Goal: Task Accomplishment & Management: Manage account settings

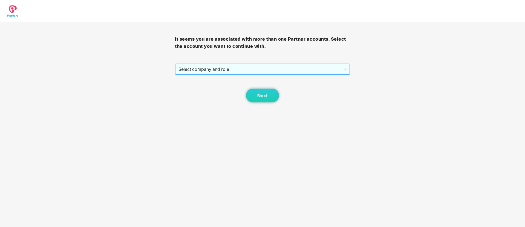
click at [221, 67] on span "Select company and role" at bounding box center [263, 69] width 168 height 10
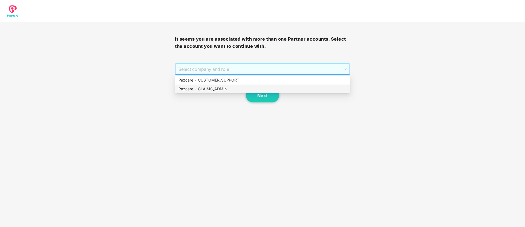
click at [228, 90] on div "Pazcare - CLAIMS_ADMIN" at bounding box center [263, 89] width 168 height 6
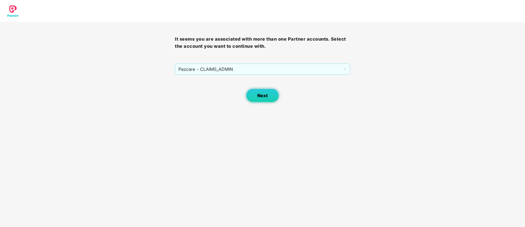
click at [265, 97] on span "Next" at bounding box center [263, 95] width 10 height 5
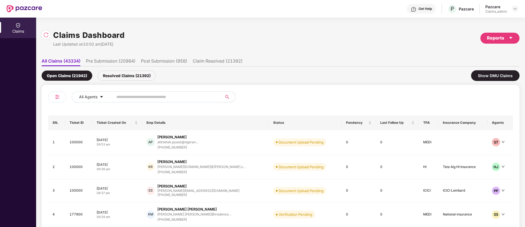
paste input "******"
click at [130, 94] on input "******" at bounding box center [165, 97] width 98 height 8
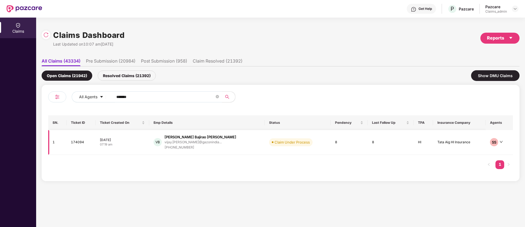
type input "******"
click at [138, 139] on div "[DATE]" at bounding box center [122, 139] width 45 height 5
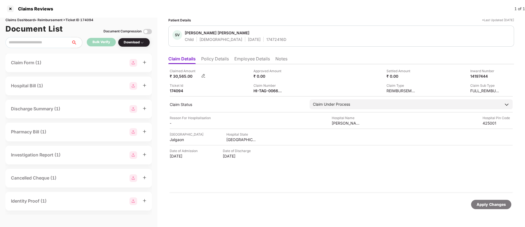
click at [203, 75] on img at bounding box center [203, 75] width 4 height 4
click at [270, 181] on div "Claimed Amount ₹ 30,565.00 Approved Amount ₹ 0.00 Settled Amount ₹ 0.00 Inward …" at bounding box center [341, 128] width 346 height 128
click at [222, 60] on li "Policy Details" at bounding box center [215, 60] width 28 height 8
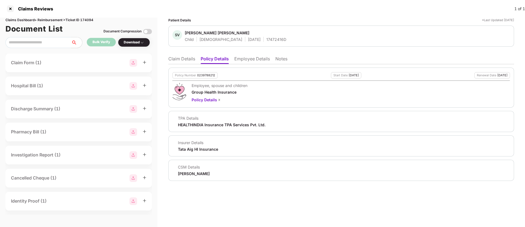
click at [257, 58] on li "Employee Details" at bounding box center [253, 60] width 36 height 8
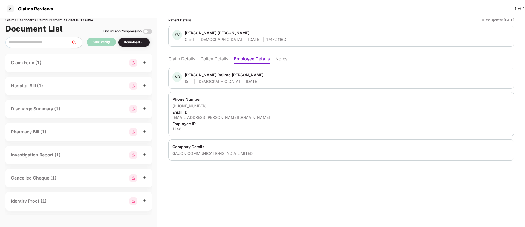
click at [282, 57] on li "Notes" at bounding box center [282, 60] width 12 height 8
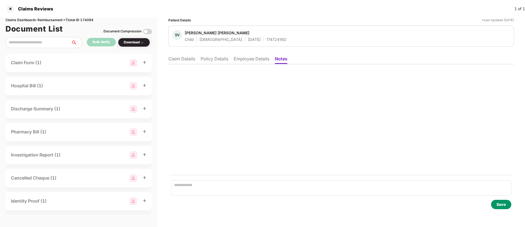
click at [176, 60] on li "Claim Details" at bounding box center [181, 60] width 27 height 8
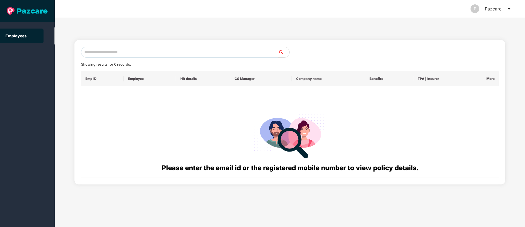
paste input "**********"
click at [102, 53] on input "**********" at bounding box center [180, 52] width 198 height 11
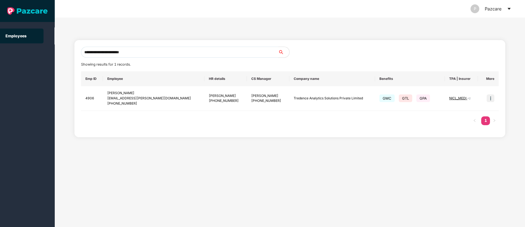
type input "**********"
click at [491, 97] on img at bounding box center [491, 98] width 8 height 8
click at [445, 112] on span "Switch to user interface" at bounding box center [466, 112] width 42 height 5
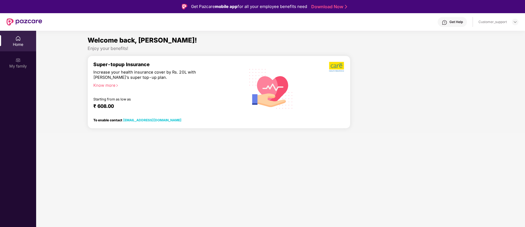
click at [445, 112] on div at bounding box center [415, 94] width 124 height 77
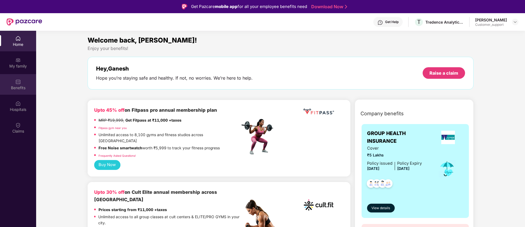
click at [22, 81] on div "Benefits" at bounding box center [18, 84] width 36 height 21
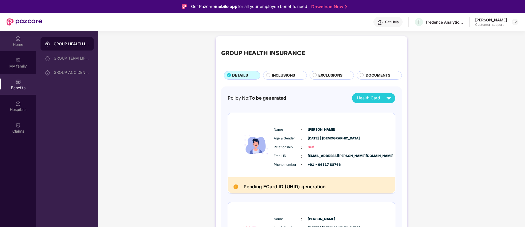
click at [19, 43] on div "Home" at bounding box center [18, 44] width 36 height 5
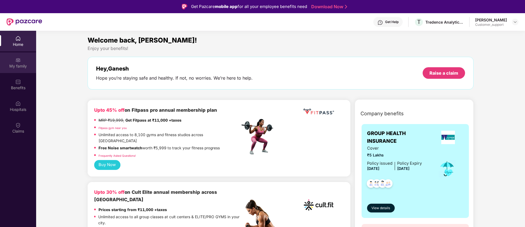
click at [22, 67] on div "My family" at bounding box center [18, 65] width 36 height 5
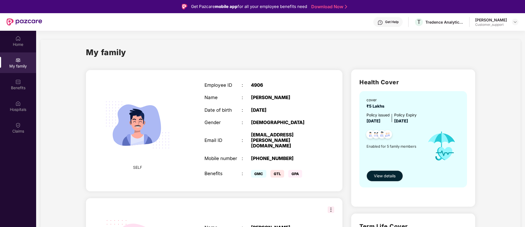
click at [258, 82] on div "4906" at bounding box center [283, 84] width 65 height 5
copy div "4906"
click at [258, 82] on div "4906" at bounding box center [283, 84] width 65 height 5
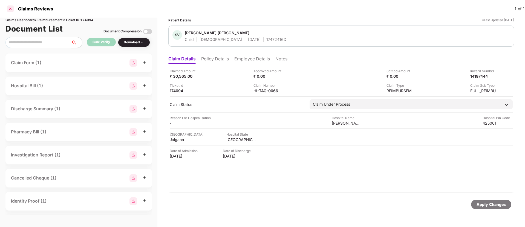
click at [10, 7] on div at bounding box center [10, 8] width 9 height 9
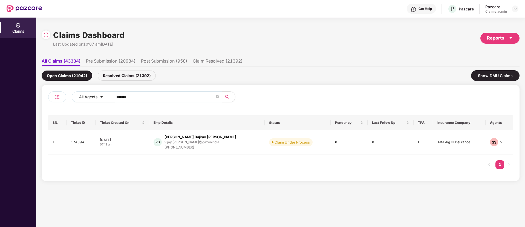
click at [146, 94] on input "******" at bounding box center [165, 97] width 98 height 8
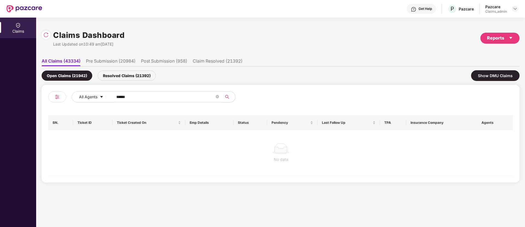
click at [146, 94] on input "******" at bounding box center [165, 97] width 98 height 8
type input "******"
click at [130, 73] on div "Resolved Claims (21392)" at bounding box center [127, 75] width 58 height 10
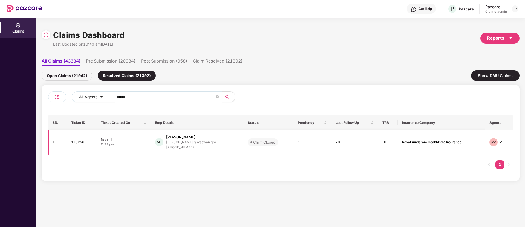
click at [144, 140] on div "01 Sep 2025" at bounding box center [124, 139] width 46 height 5
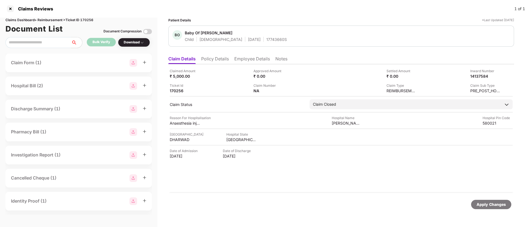
click at [284, 60] on li "Notes" at bounding box center [282, 60] width 12 height 8
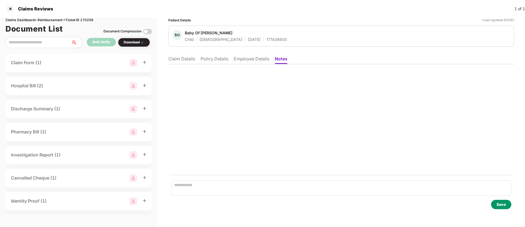
click at [184, 60] on li "Claim Details" at bounding box center [181, 60] width 27 height 8
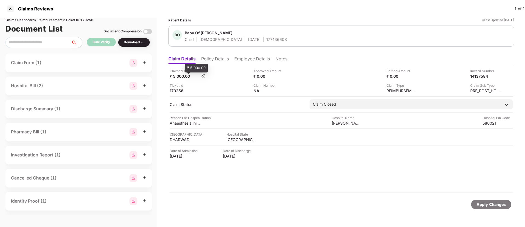
click at [175, 78] on div "₹ 5,000.00" at bounding box center [185, 75] width 30 height 5
copy div "5,000.00"
click at [175, 78] on div "₹ 5,000.00" at bounding box center [185, 75] width 30 height 5
click at [9, 10] on div at bounding box center [10, 8] width 9 height 9
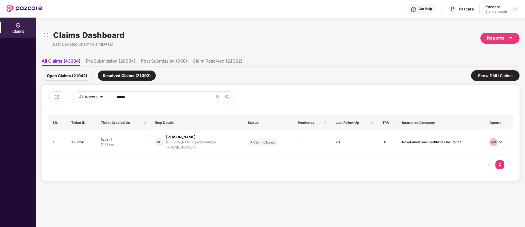
click at [142, 97] on input "******" at bounding box center [165, 97] width 98 height 8
paste input "******"
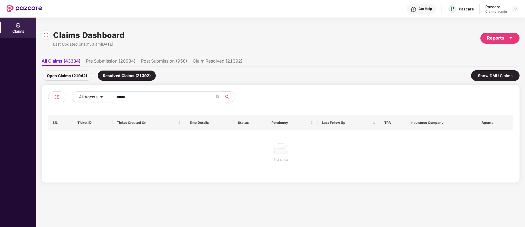
type input "******"
click at [80, 76] on div "Open Claims (21942)" at bounding box center [67, 75] width 51 height 10
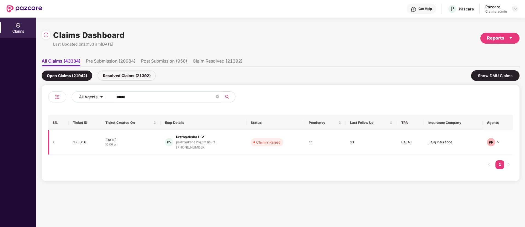
click at [152, 141] on div "[DATE]" at bounding box center [130, 139] width 51 height 5
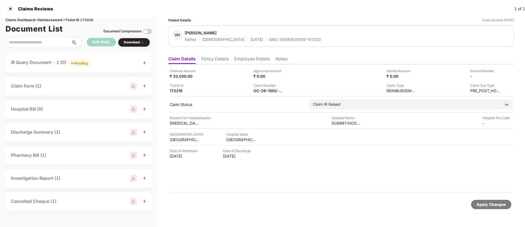
click at [82, 64] on div "Pending" at bounding box center [81, 62] width 14 height 5
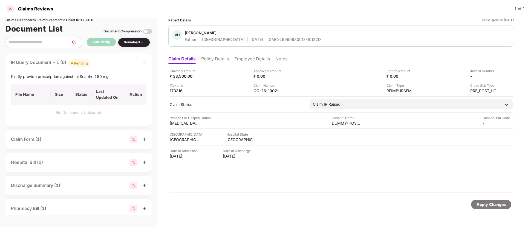
click at [8, 7] on div at bounding box center [10, 8] width 9 height 9
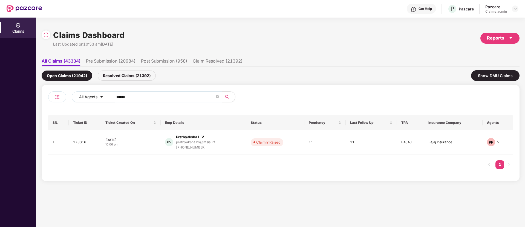
click at [141, 100] on input "******" at bounding box center [165, 97] width 98 height 8
paste input "******"
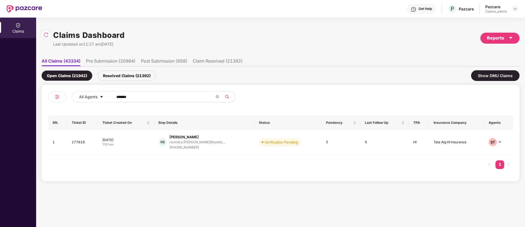
type input "******"
click at [148, 144] on div "11:01 am" at bounding box center [125, 144] width 47 height 5
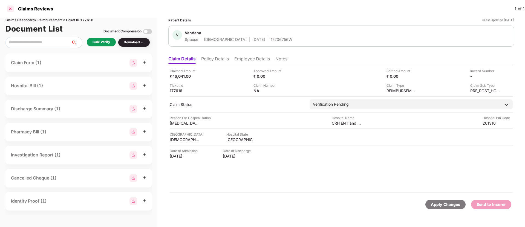
click at [12, 12] on div at bounding box center [10, 8] width 9 height 9
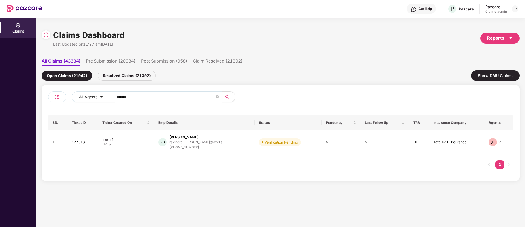
click at [132, 101] on span "******" at bounding box center [166, 96] width 112 height 11
click at [130, 94] on input "******" at bounding box center [165, 97] width 98 height 8
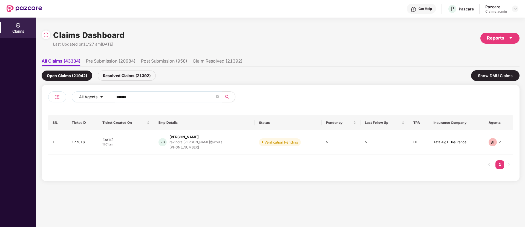
click at [130, 94] on input "******" at bounding box center [165, 97] width 98 height 8
paste input "******"
type input "******"
click at [146, 143] on div "11:01 am" at bounding box center [125, 144] width 47 height 5
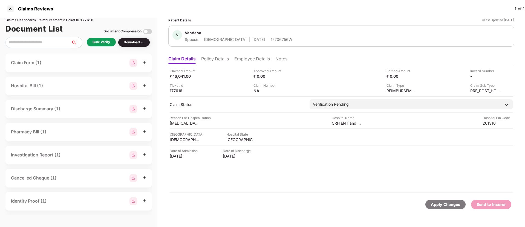
click at [102, 44] on div "Bulk Verify" at bounding box center [102, 41] width 18 height 5
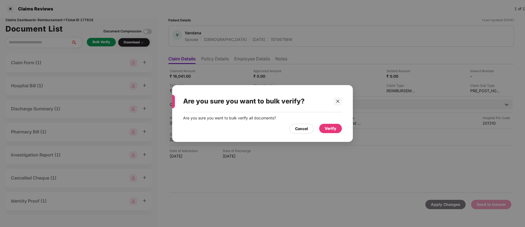
click at [329, 127] on div "Verify" at bounding box center [331, 128] width 12 height 6
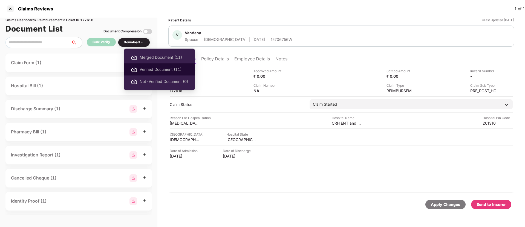
click at [149, 68] on span "Verified Document (11)" at bounding box center [164, 69] width 48 height 6
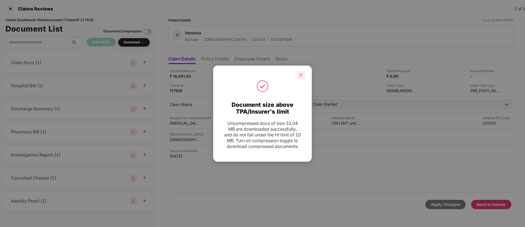
click at [301, 73] on icon "close" at bounding box center [301, 75] width 4 height 4
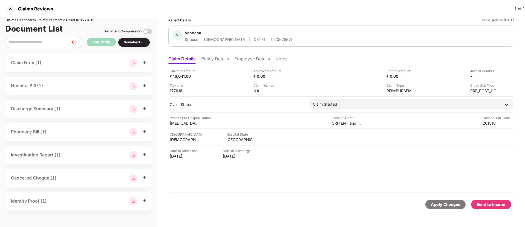
click at [222, 60] on li "Policy Details" at bounding box center [215, 60] width 28 height 8
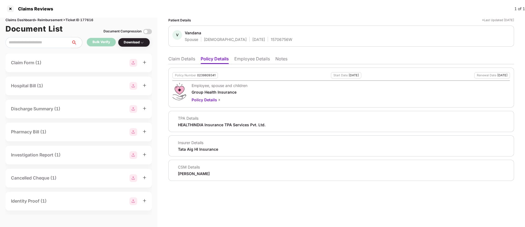
click at [176, 60] on li "Claim Details" at bounding box center [181, 60] width 27 height 8
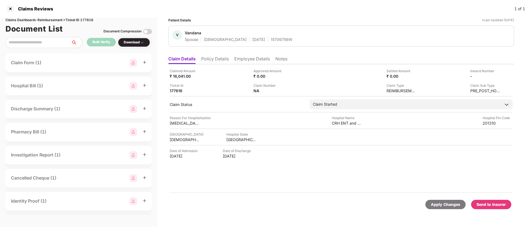
click at [487, 206] on div "Send to Insurer" at bounding box center [491, 204] width 29 height 6
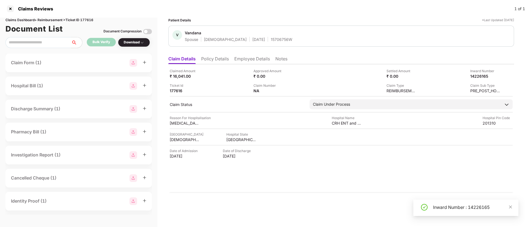
click at [441, 207] on div "Inward Number : 14226165" at bounding box center [472, 207] width 79 height 7
copy div "Inward Number : 14226165"
click at [213, 56] on li "Policy Details" at bounding box center [215, 60] width 28 height 8
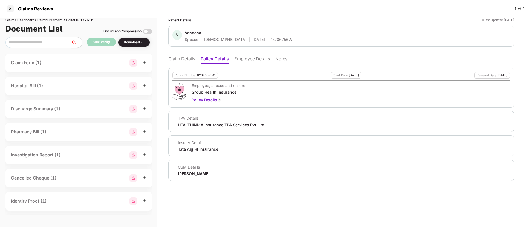
click at [179, 58] on li "Claim Details" at bounding box center [181, 60] width 27 height 8
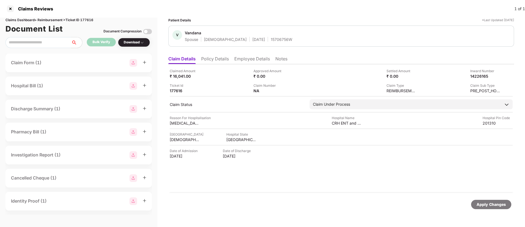
click at [271, 39] on div "15706756W" at bounding box center [282, 39] width 22 height 5
copy div "15706756W"
click at [10, 6] on div at bounding box center [10, 8] width 9 height 9
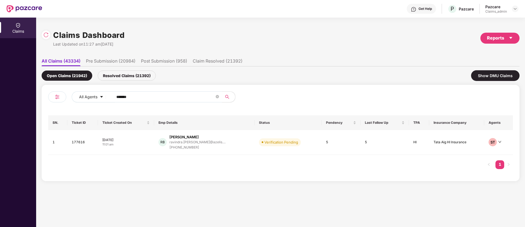
drag, startPoint x: 128, startPoint y: 104, endPoint x: 128, endPoint y: 99, distance: 4.5
click at [128, 99] on div "All Agents ******" at bounding box center [164, 98] width 233 height 15
click at [128, 99] on input "******" at bounding box center [165, 97] width 98 height 8
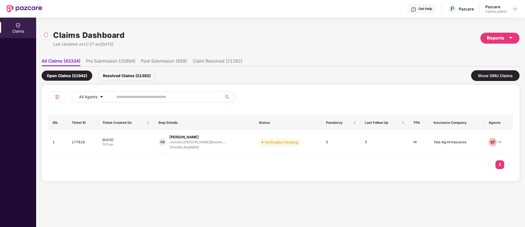
paste input "******"
type input "******"
click at [144, 144] on div "12:51 pm" at bounding box center [125, 144] width 47 height 5
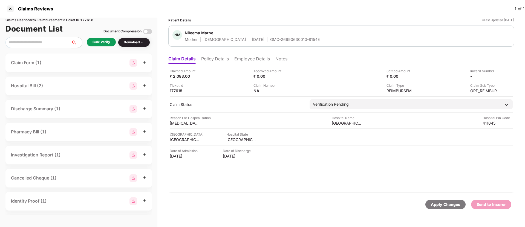
click at [106, 42] on div "Bulk Verify" at bounding box center [102, 41] width 18 height 5
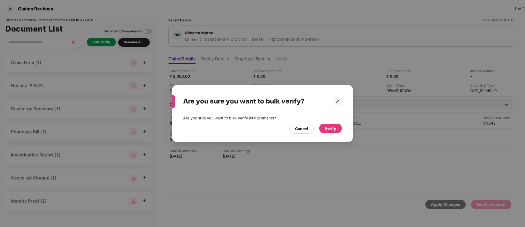
click at [331, 127] on div "Verify" at bounding box center [331, 128] width 12 height 6
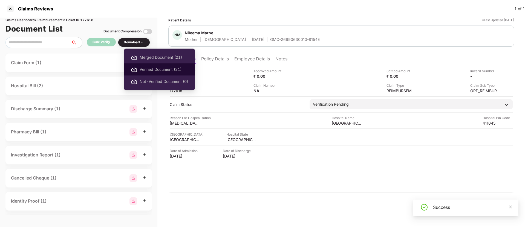
click at [167, 67] on span "Verified Document (21)" at bounding box center [164, 69] width 48 height 6
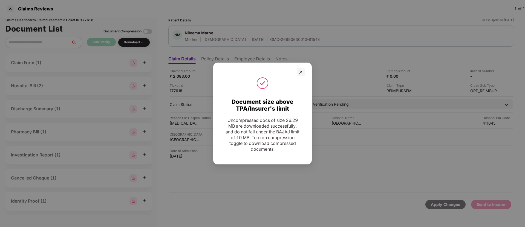
click at [296, 72] on div at bounding box center [262, 72] width 85 height 8
click at [299, 72] on div at bounding box center [301, 72] width 8 height 8
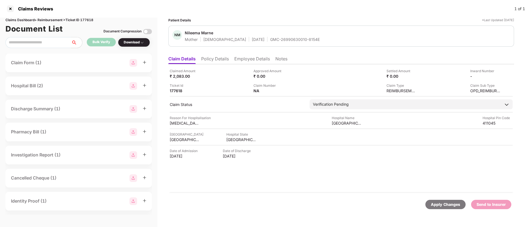
click at [223, 60] on li "Policy Details" at bounding box center [215, 60] width 28 height 8
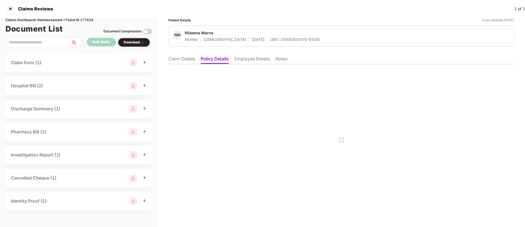
click at [182, 62] on li "Claim Details" at bounding box center [181, 60] width 27 height 8
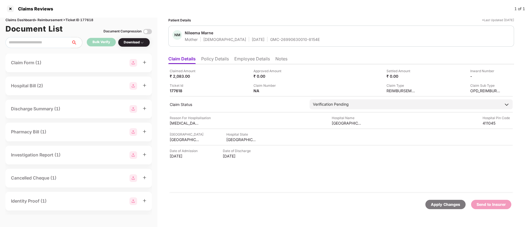
click at [213, 61] on li "Policy Details" at bounding box center [215, 60] width 28 height 8
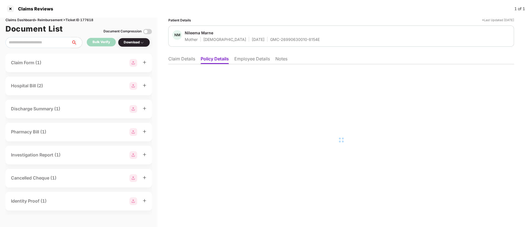
click at [241, 60] on li "Employee Details" at bounding box center [253, 60] width 36 height 8
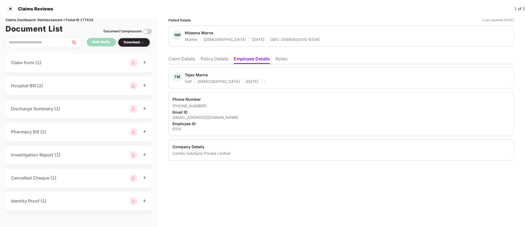
click at [187, 116] on div "tejas.marne@centiro.com" at bounding box center [342, 117] width 338 height 5
copy div "marne"
click at [187, 116] on div "tejas.marne@centiro.com" at bounding box center [342, 117] width 338 height 5
copy div "tejas.marne@centiro.com"
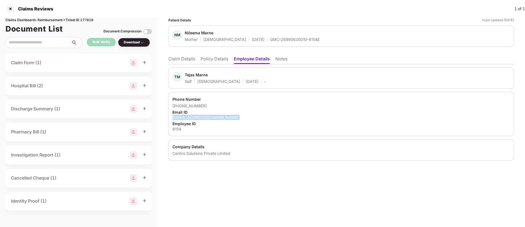
click at [187, 116] on div "tejas.marne@centiro.com" at bounding box center [342, 117] width 338 height 5
click at [178, 115] on div "tejas.marne@centiro.com" at bounding box center [342, 117] width 338 height 5
copy div "tejas.marne@centiro.com"
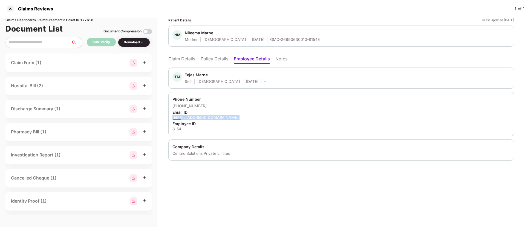
click at [178, 115] on div "tejas.marne@centiro.com" at bounding box center [342, 117] width 338 height 5
click at [178, 61] on li "Claim Details" at bounding box center [181, 60] width 27 height 8
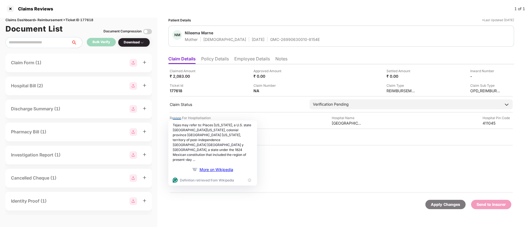
click at [274, 187] on div "Claimed Amount ₹ 2,083.00 Approved Amount ₹ 0.00 Settled Amount ₹ 0.00 Inward N…" at bounding box center [341, 128] width 346 height 128
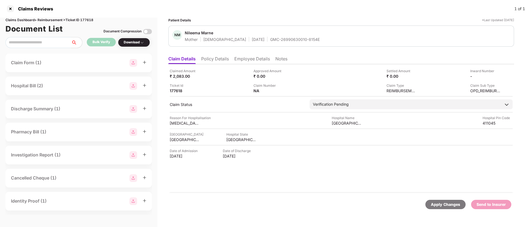
click at [270, 41] on div "GMC-26990630010-8154E" at bounding box center [295, 39] width 50 height 5
click at [262, 41] on html "Claims Reviews 1 of 1 Claims Dashboard > Reimbursement > Ticket ID 177618 Docum…" at bounding box center [262, 113] width 525 height 227
click at [262, 41] on div at bounding box center [262, 39] width 2 height 5
copy div "GMC-26990630010-8154E"
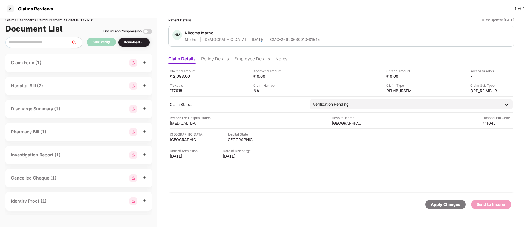
click at [262, 41] on div at bounding box center [262, 39] width 2 height 5
click at [257, 34] on span "Nileema Marne" at bounding box center [252, 33] width 135 height 7
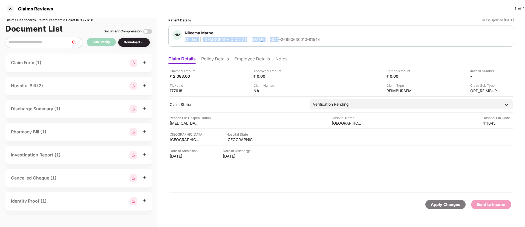
drag, startPoint x: 258, startPoint y: 34, endPoint x: 257, endPoint y: 38, distance: 3.8
click at [257, 38] on div "Nileema Marne Mother Female 03 Sept 1977 GMC-26990630010-8154E" at bounding box center [252, 36] width 135 height 12
click at [270, 38] on div "GMC-26990630010-8154E" at bounding box center [295, 39] width 50 height 5
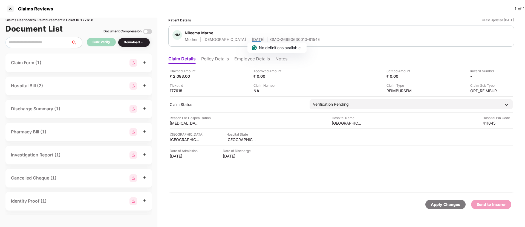
click at [247, 59] on li "Employee Details" at bounding box center [253, 60] width 36 height 8
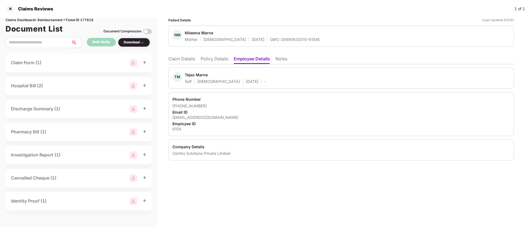
click at [197, 117] on div "tejas.marne@centiro.com" at bounding box center [342, 117] width 338 height 5
copy div "tejas.marne@centiro.com"
click at [197, 117] on div "tejas.marne@centiro.com" at bounding box center [342, 117] width 338 height 5
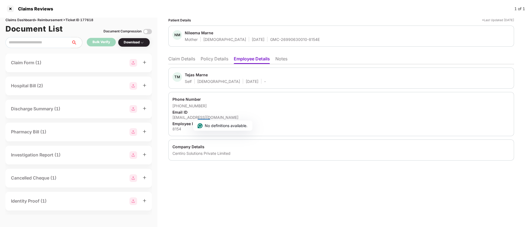
click at [210, 57] on li "Policy Details" at bounding box center [215, 60] width 28 height 8
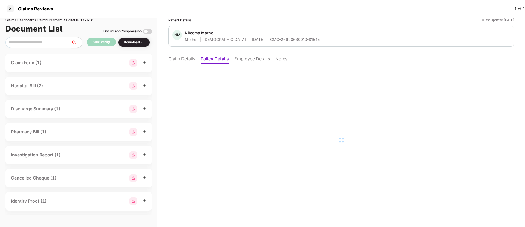
click at [179, 59] on li "Claim Details" at bounding box center [181, 60] width 27 height 8
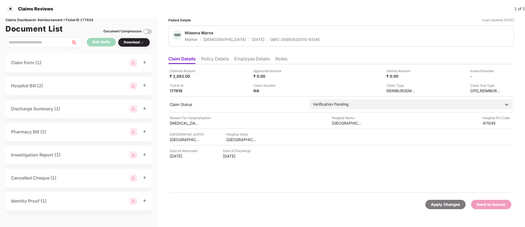
click at [254, 60] on li "Employee Details" at bounding box center [253, 60] width 36 height 8
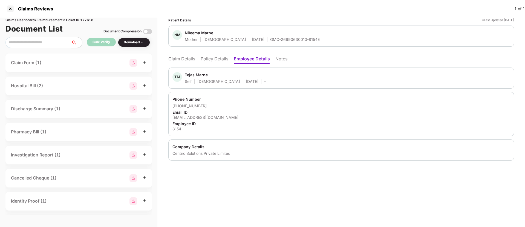
click at [198, 118] on div "tejas.marne@centiro.com" at bounding box center [342, 117] width 338 height 5
copy div "tejas.marne@centiro.com"
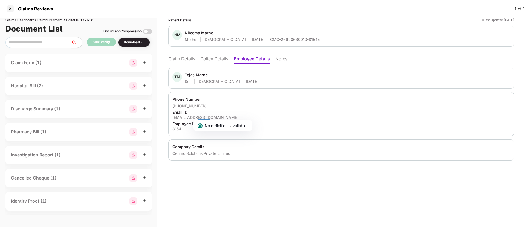
click at [175, 58] on li "Claim Details" at bounding box center [181, 60] width 27 height 8
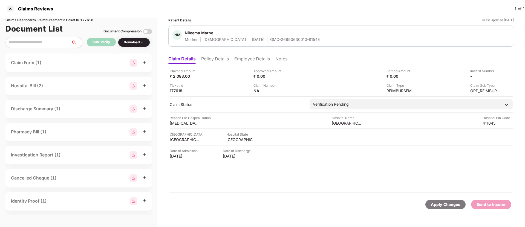
click at [270, 41] on div "GMC-26990630010-8154E" at bounding box center [295, 39] width 50 height 5
click at [255, 41] on html "Claims Reviews 1 of 1 Claims Dashboard > Reimbursement > Ticket ID 177618 Docum…" at bounding box center [262, 113] width 525 height 227
copy div "GMC-26990630010-8154E"
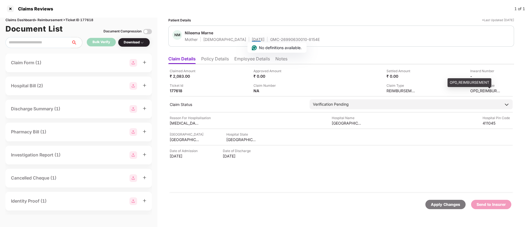
click at [475, 90] on div "OPD_REIMBURSEMENT" at bounding box center [486, 90] width 30 height 5
copy div "OPD_REIMBURSEMENT"
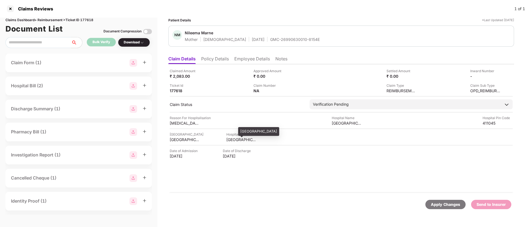
click at [234, 139] on div "MAHARASHTRA" at bounding box center [242, 139] width 30 height 5
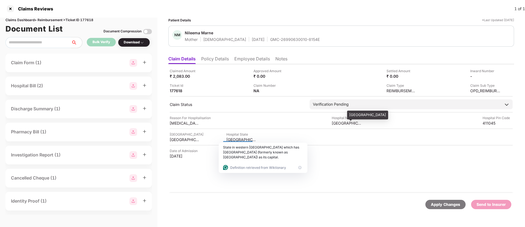
click at [336, 125] on div "Jupiter Hospital" at bounding box center [347, 122] width 30 height 5
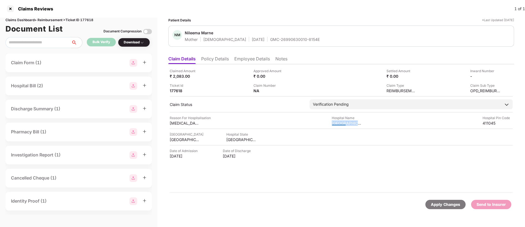
click at [336, 125] on html "Claims Reviews 1 of 1 Claims Dashboard > Reimbursement > Ticket ID 177618 Docum…" at bounding box center [262, 113] width 525 height 227
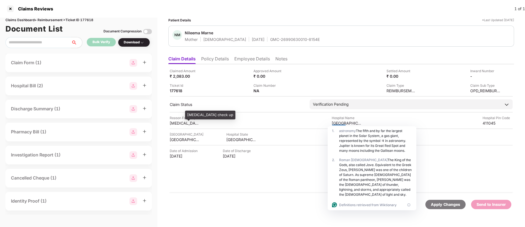
click at [177, 123] on div "Diabetes check up" at bounding box center [185, 122] width 30 height 5
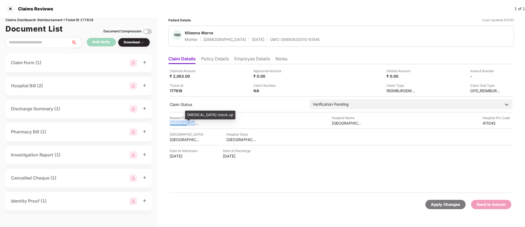
click at [177, 123] on div "Diabetes check up" at bounding box center [185, 122] width 30 height 5
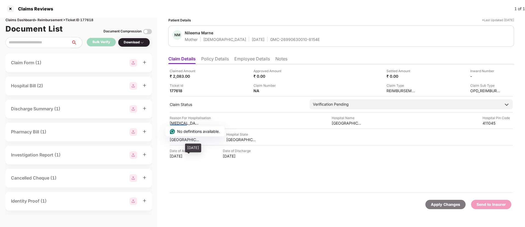
click at [178, 156] on div "20 Jun 2025" at bounding box center [185, 155] width 30 height 5
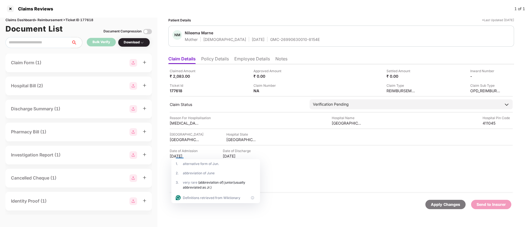
click at [255, 62] on li "Employee Details" at bounding box center [253, 60] width 36 height 8
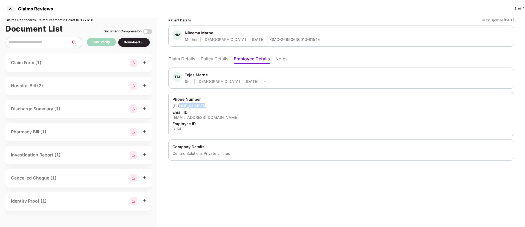
drag, startPoint x: 211, startPoint y: 106, endPoint x: 179, endPoint y: 105, distance: 31.5
click at [179, 105] on div "+918956153801" at bounding box center [342, 105] width 338 height 5
click at [207, 119] on div "tejas.marne@centiro.com" at bounding box center [342, 117] width 338 height 5
click at [207, 119] on html "Claims Reviews 1 of 1 Claims Dashboard > Reimbursement > Ticket ID 177618 Docum…" at bounding box center [262, 113] width 525 height 227
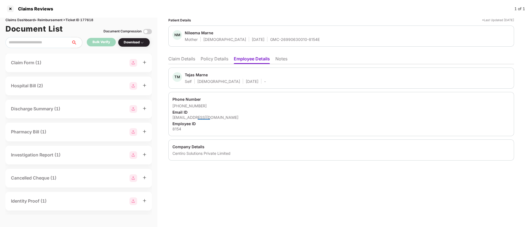
click at [207, 119] on div at bounding box center [204, 117] width 13 height 5
click at [202, 117] on div "tejas.marne@centiro.com" at bounding box center [342, 117] width 338 height 5
click at [181, 59] on li "Claim Details" at bounding box center [181, 60] width 27 height 8
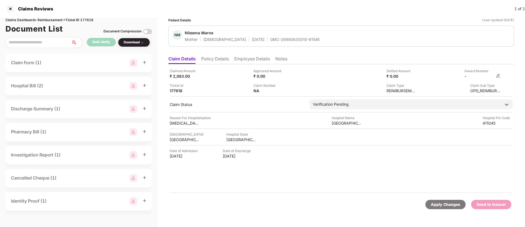
click at [499, 76] on img at bounding box center [498, 75] width 4 height 4
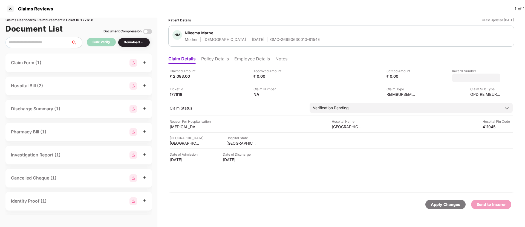
type input "**********"
click at [289, 93] on div "**********" at bounding box center [341, 128] width 346 height 128
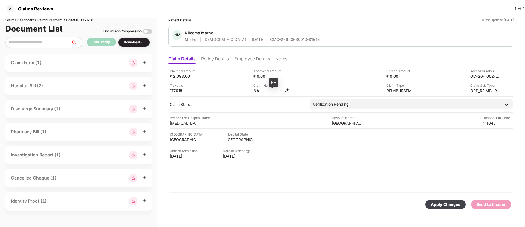
click at [282, 91] on div "NA" at bounding box center [269, 90] width 30 height 5
click at [287, 89] on img at bounding box center [287, 90] width 4 height 4
click at [288, 90] on div "Claim Number NA" at bounding box center [294, 88] width 80 height 10
click at [288, 90] on img at bounding box center [287, 90] width 4 height 4
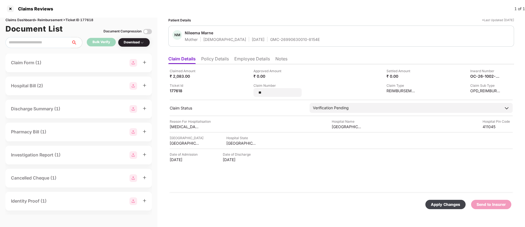
type input "*"
type input "*******"
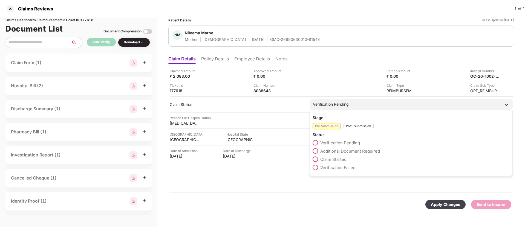
click at [392, 104] on div "Verification Pending" at bounding box center [411, 104] width 203 height 10
click at [360, 122] on div "Pre-Submission Post-Submission" at bounding box center [411, 124] width 197 height 9
click at [355, 126] on div "Post-Submission" at bounding box center [359, 126] width 30 height 6
click at [335, 153] on span "Claim Under Process" at bounding box center [341, 150] width 41 height 5
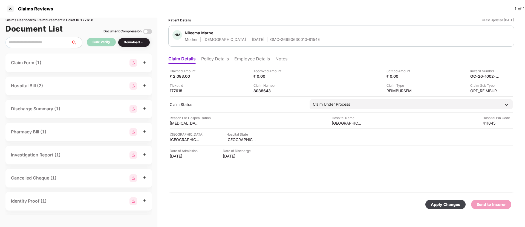
click at [444, 200] on div "Apply Changes" at bounding box center [446, 203] width 40 height 9
click at [270, 37] on div "GMC-26990630010-8154E" at bounding box center [295, 39] width 50 height 5
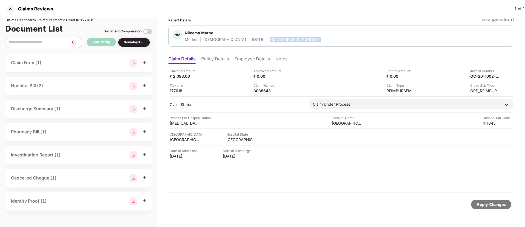
click at [270, 37] on div "GMC-26990630010-8154E" at bounding box center [295, 39] width 50 height 5
click at [10, 7] on div at bounding box center [10, 8] width 9 height 9
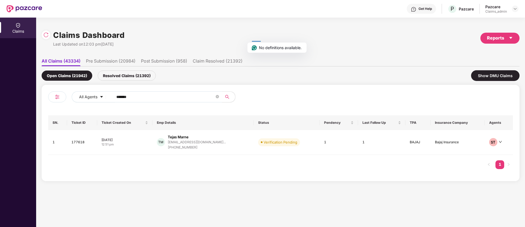
click at [130, 99] on input "******" at bounding box center [165, 97] width 98 height 8
click at [147, 144] on div "12:51 pm" at bounding box center [125, 144] width 47 height 5
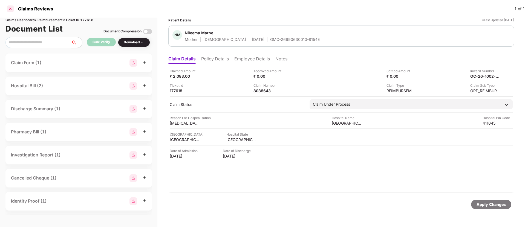
click at [10, 9] on div at bounding box center [10, 8] width 9 height 9
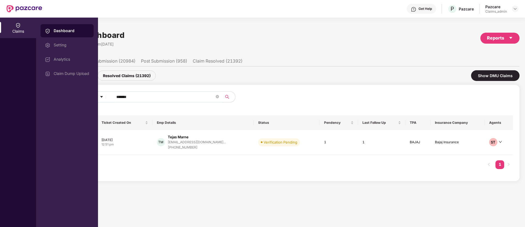
click at [131, 93] on input "******" at bounding box center [165, 97] width 98 height 8
paste input "******"
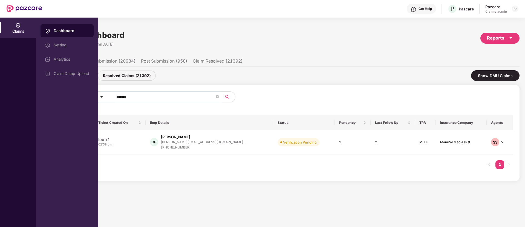
type input "******"
click at [145, 221] on div "Claims Dashboard Last Updated on 01:15 pm, 22 Sep 2025 Reports All Claims (4333…" at bounding box center [280, 122] width 489 height 209
click at [21, 26] on div "Claims" at bounding box center [18, 28] width 36 height 21
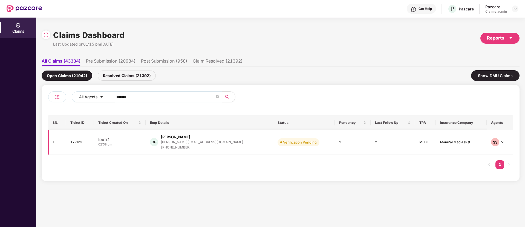
click at [92, 141] on td "177620" at bounding box center [80, 142] width 28 height 25
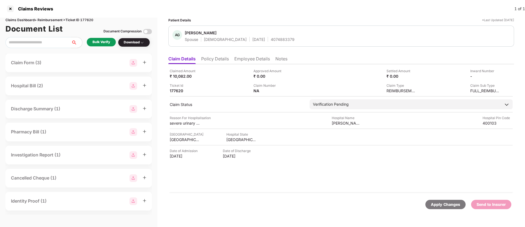
click at [96, 41] on div "Bulk Verify" at bounding box center [102, 41] width 18 height 5
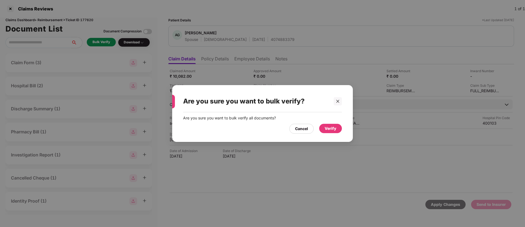
click at [329, 127] on div "Verify" at bounding box center [331, 128] width 12 height 6
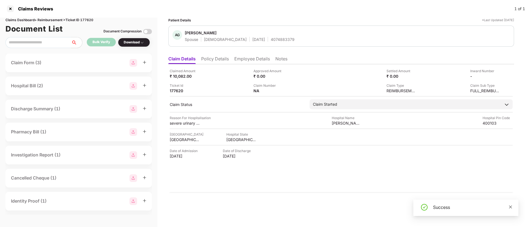
click at [513, 207] on icon "close" at bounding box center [511, 207] width 4 height 4
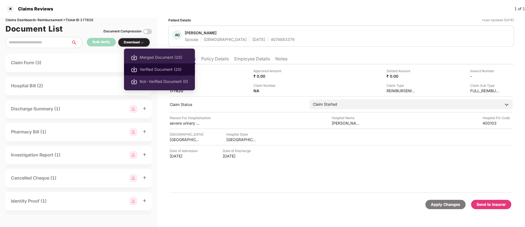
click at [158, 68] on span "Verified Document (20)" at bounding box center [164, 69] width 48 height 6
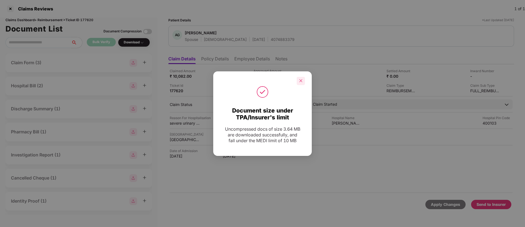
click at [301, 79] on icon "close" at bounding box center [301, 81] width 4 height 4
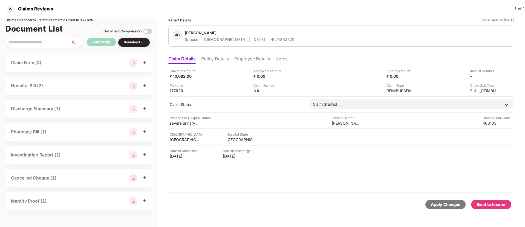
click at [495, 207] on div "Send to Insurer" at bounding box center [491, 203] width 40 height 9
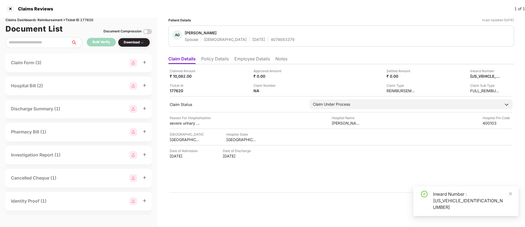
click at [439, 197] on div "Inward Number : H1758546951062227" at bounding box center [472, 200] width 79 height 20
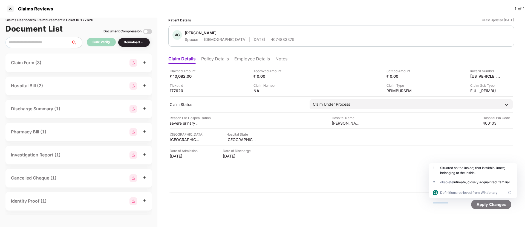
click at [210, 61] on li "Policy Details" at bounding box center [215, 60] width 28 height 8
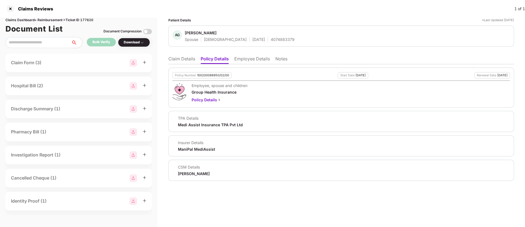
click at [186, 58] on li "Claim Details" at bounding box center [181, 60] width 27 height 8
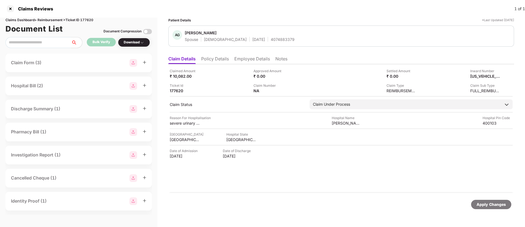
click at [219, 59] on li "Policy Details" at bounding box center [215, 60] width 28 height 8
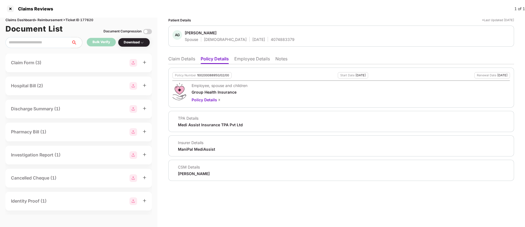
click at [184, 52] on div "Patient Details *Last Updated 22 Sep 2025 AG Archana Gore Spouse Female 04 Apr …" at bounding box center [341, 99] width 346 height 163
click at [182, 57] on li "Claim Details" at bounding box center [181, 60] width 27 height 8
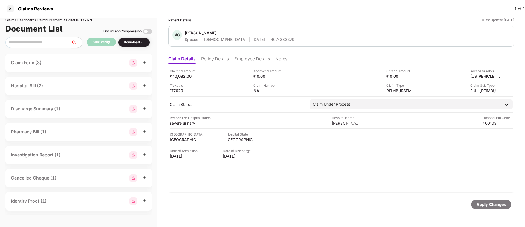
click at [271, 38] on div "4074883379" at bounding box center [283, 39] width 24 height 5
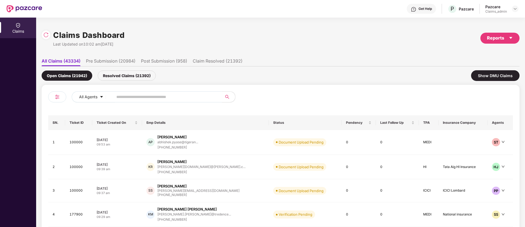
click at [135, 96] on input "text" at bounding box center [165, 97] width 98 height 8
paste input "******"
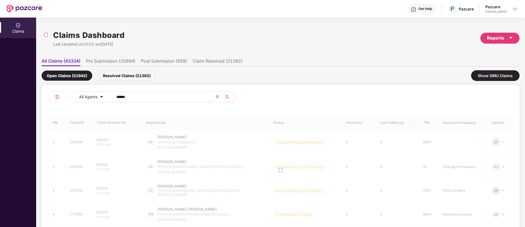
type input "******"
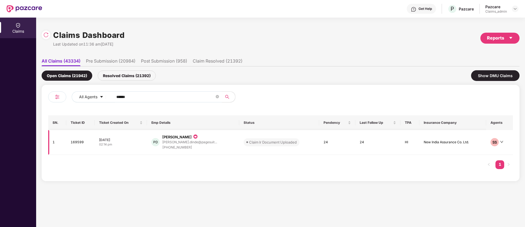
click at [136, 140] on div "[DATE]" at bounding box center [121, 139] width 44 height 5
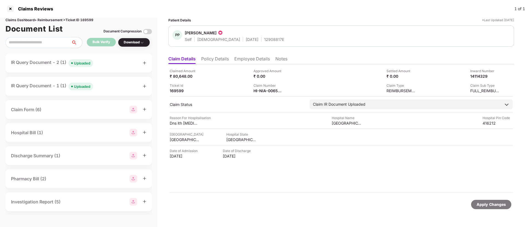
click at [223, 33] on img at bounding box center [220, 32] width 5 height 5
click at [56, 64] on div "IR Query Document - 2 (1) Uploaded" at bounding box center [52, 63] width 82 height 8
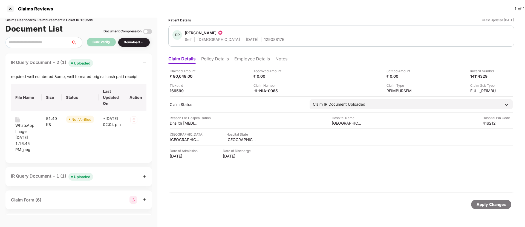
click at [26, 97] on th "File Name" at bounding box center [26, 97] width 31 height 27
click at [32, 64] on div "IR Query Document - 2 (1) Uploaded" at bounding box center [52, 63] width 82 height 8
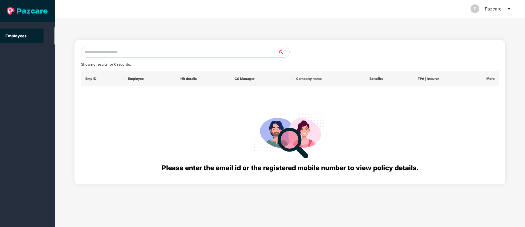
paste input "**********"
click at [119, 49] on input "text" at bounding box center [180, 52] width 198 height 11
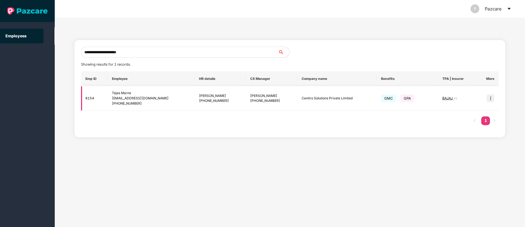
type input "**********"
click at [490, 98] on img at bounding box center [491, 98] width 8 height 8
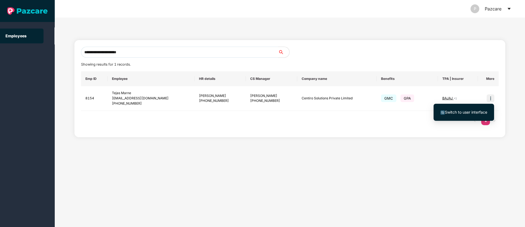
click at [452, 115] on span "Switch to user interface" at bounding box center [464, 112] width 47 height 6
